Goal: Navigation & Orientation: Find specific page/section

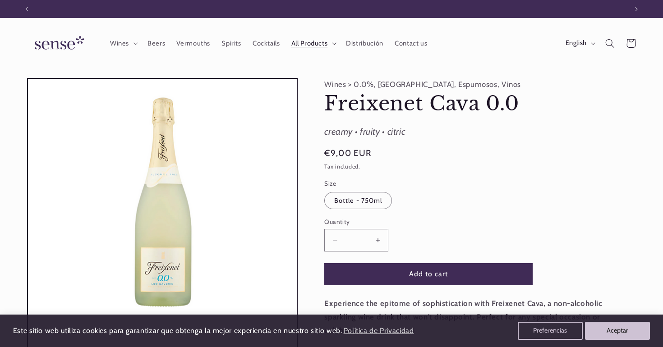
scroll to position [0, 601]
click at [134, 45] on icon at bounding box center [135, 43] width 5 height 3
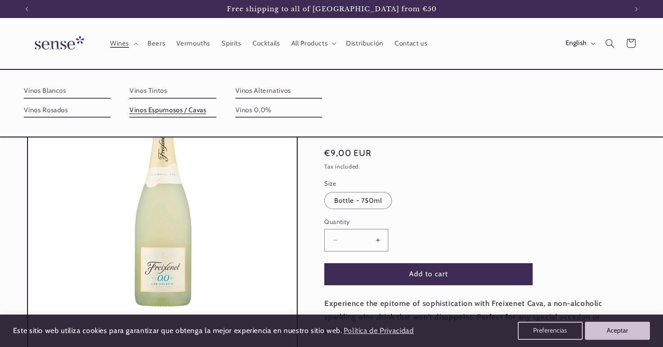
click at [144, 109] on link "Vinos Espumosos / Cavas" at bounding box center [172, 110] width 87 height 14
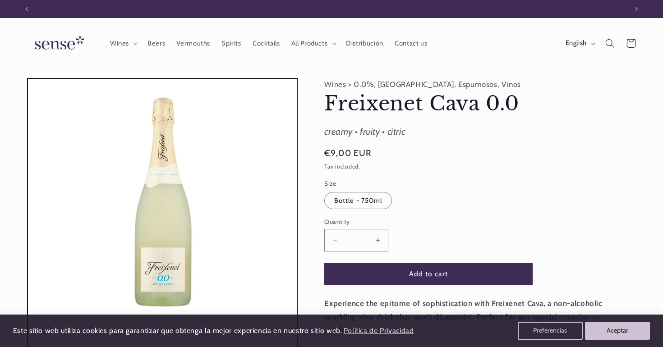
scroll to position [0, 0]
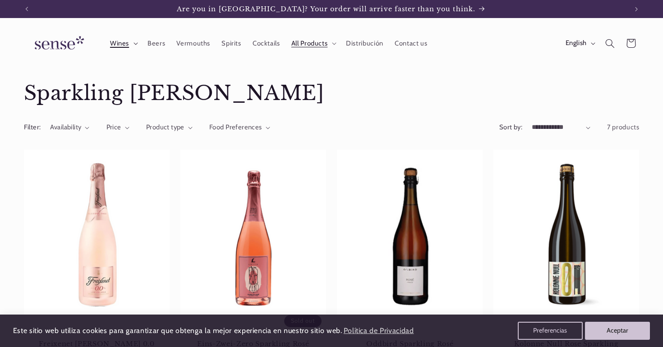
click at [125, 42] on span "Wines" at bounding box center [119, 43] width 19 height 9
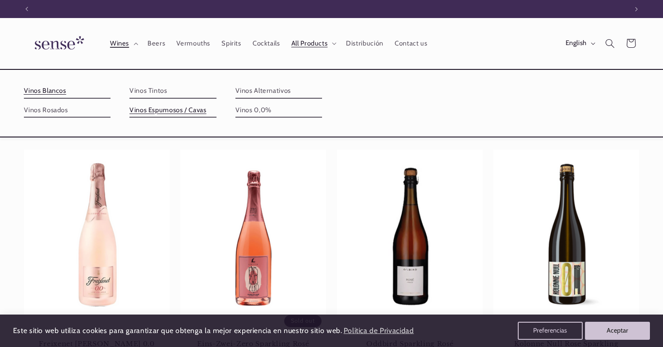
scroll to position [0, 601]
click at [64, 93] on link "Vinos Blancos" at bounding box center [67, 91] width 87 height 14
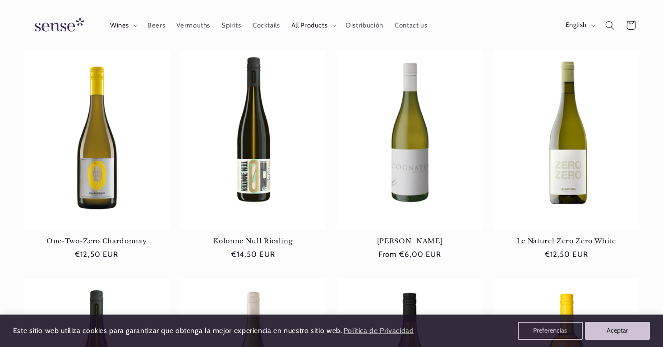
scroll to position [324, 0]
